Goal: Transaction & Acquisition: Purchase product/service

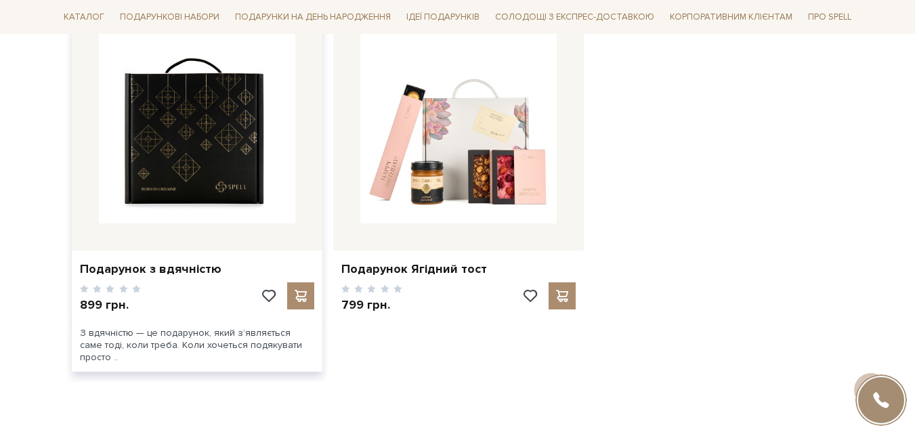
scroll to position [2100, 0]
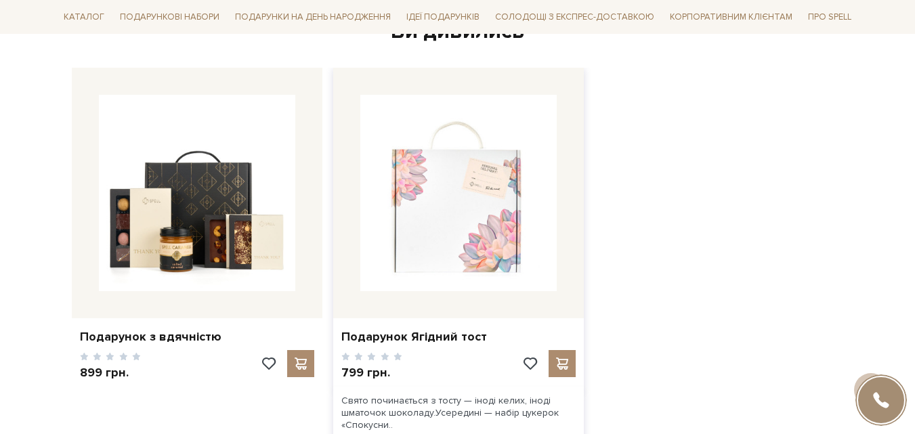
click at [500, 230] on img at bounding box center [458, 193] width 196 height 196
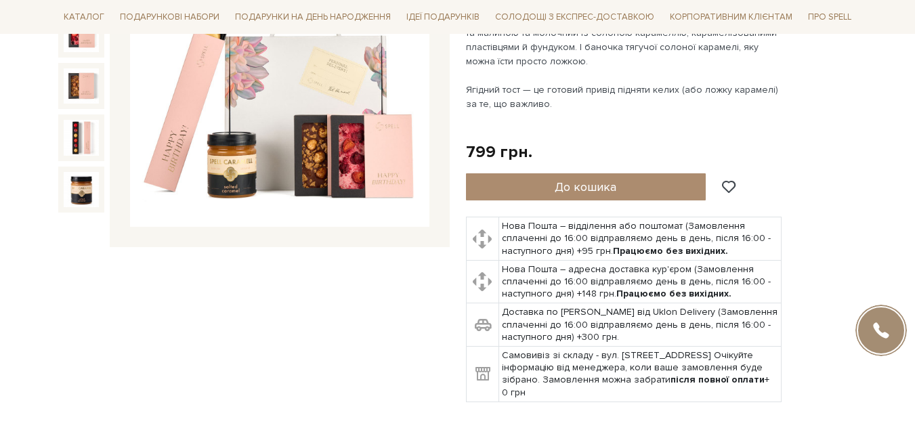
scroll to position [135, 0]
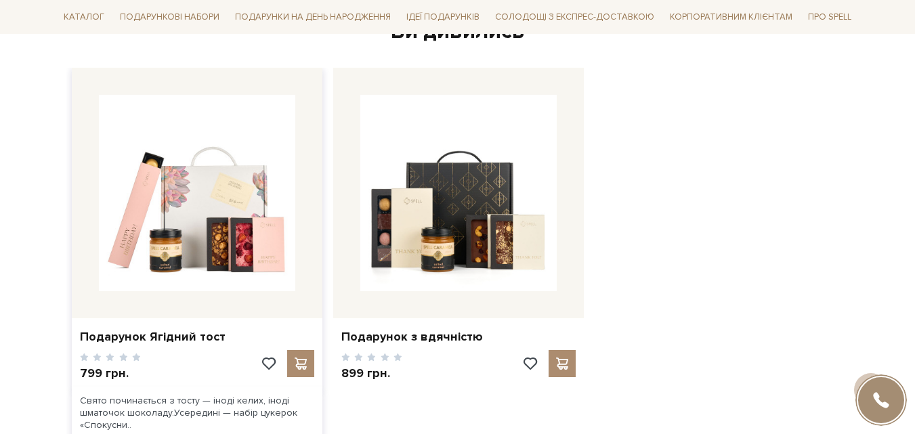
scroll to position [2100, 0]
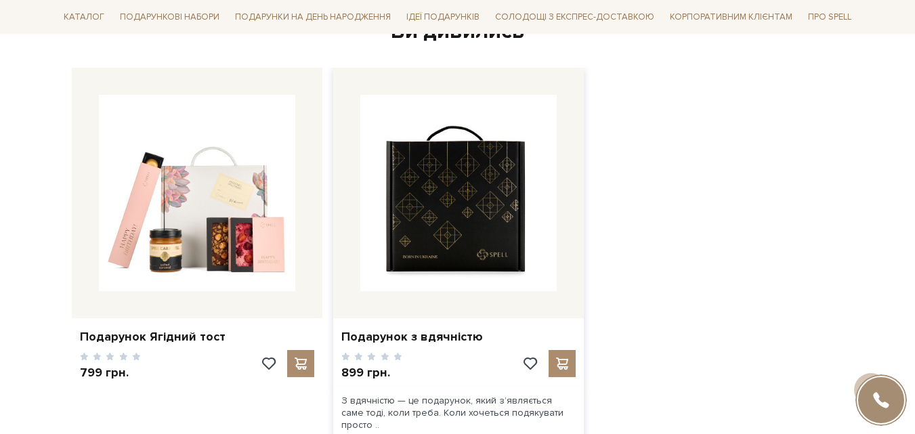
click at [439, 241] on img at bounding box center [458, 193] width 196 height 196
